Goal: Transaction & Acquisition: Register for event/course

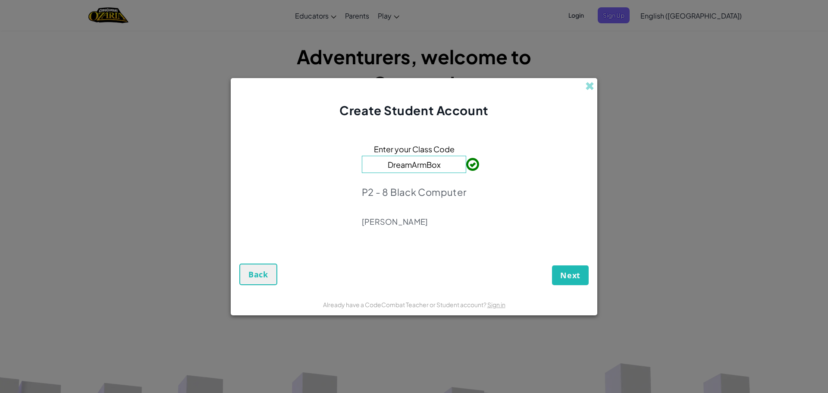
click at [452, 167] on input "DreamArmBox" at bounding box center [414, 164] width 104 height 17
click at [582, 276] on button "Next" at bounding box center [570, 275] width 37 height 20
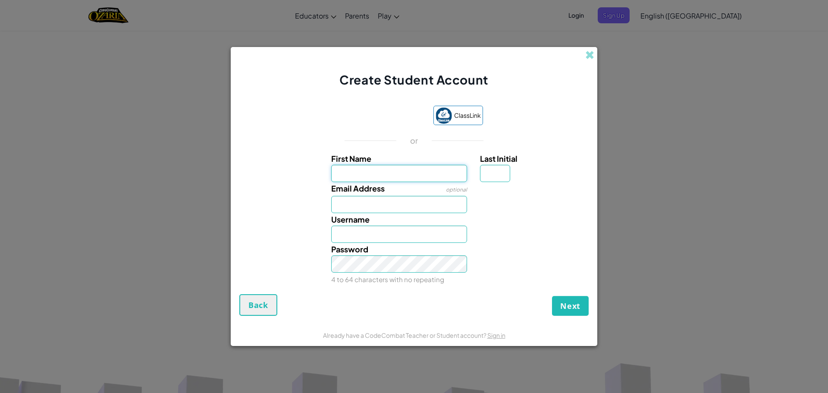
click at [445, 170] on input "First Name" at bounding box center [399, 173] width 136 height 17
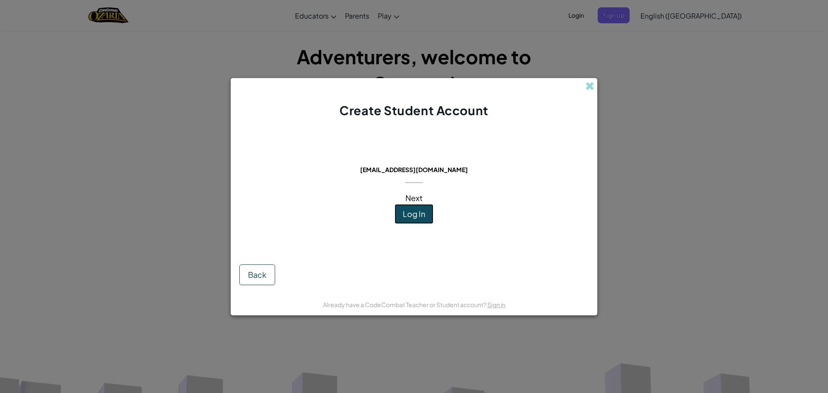
click at [423, 211] on span "Log In" at bounding box center [414, 214] width 22 height 10
